Goal: Information Seeking & Learning: Learn about a topic

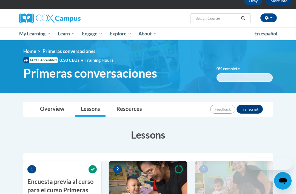
click at [82, 136] on h3 "Lessons" at bounding box center [148, 135] width 250 height 14
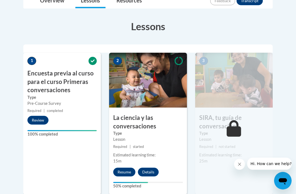
click at [126, 171] on button "Resume" at bounding box center [124, 172] width 22 height 9
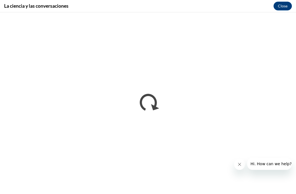
scroll to position [0, 0]
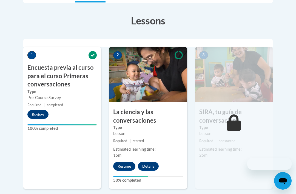
scroll to position [148, 0]
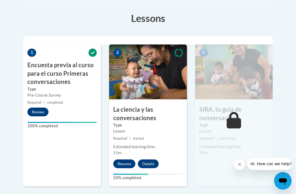
click at [125, 166] on button "Resume" at bounding box center [124, 163] width 22 height 9
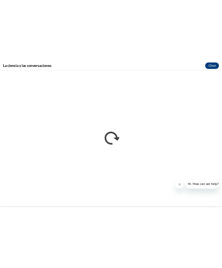
scroll to position [188, 0]
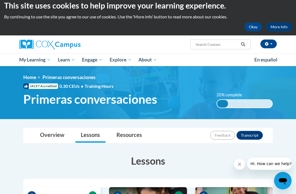
scroll to position [2, 0]
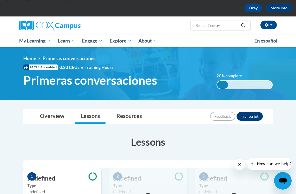
scroll to position [21, 0]
